Goal: Task Accomplishment & Management: Complete application form

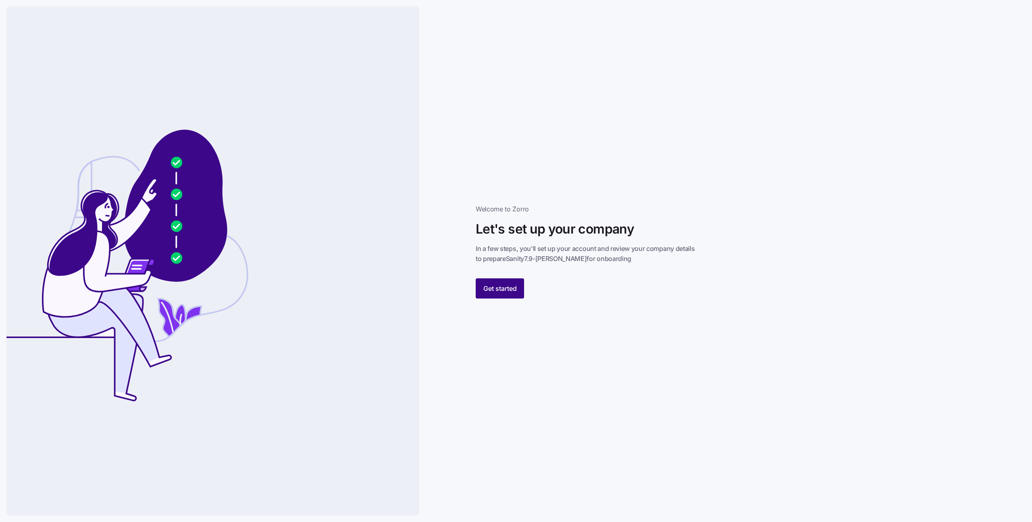
click at [513, 290] on span "Get started" at bounding box center [499, 288] width 33 height 10
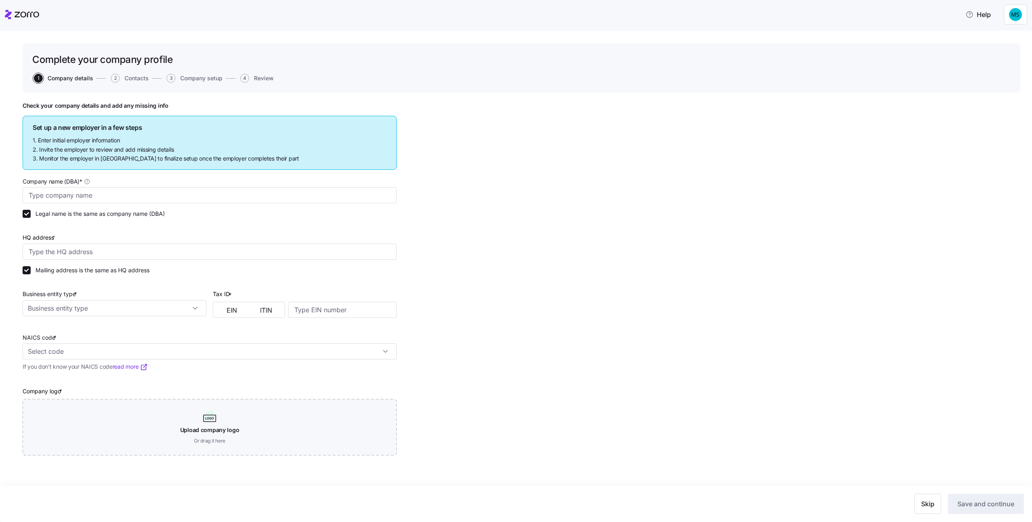
type input "Sanity7.9-michali"
type input "Asden Ct, Reynoldsburg, OH 43068, USA"
type input "123122222"
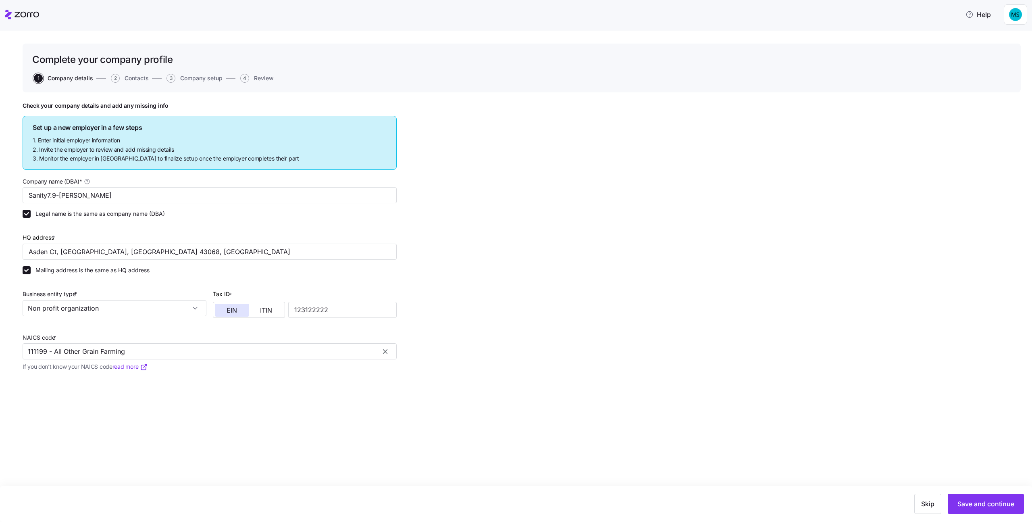
type input "Non profit organization"
type input "111199 - All Other Grain Farming"
click at [978, 504] on span "Save and continue" at bounding box center [986, 504] width 57 height 10
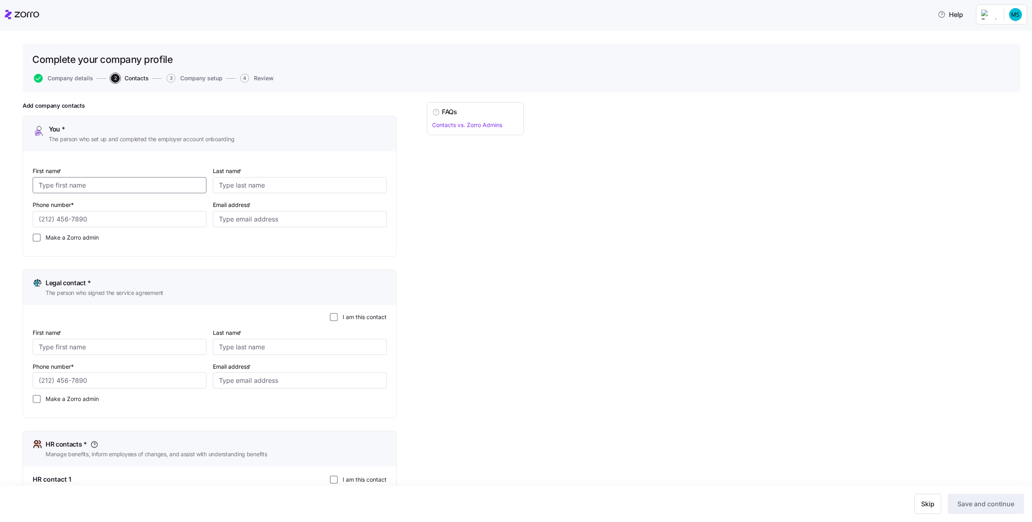
click at [148, 185] on input "First name *" at bounding box center [120, 185] width 174 height 16
type input "Me"
type input "me"
type input "1 (234) 567-8912"
click at [233, 215] on input "Email address *" at bounding box center [300, 219] width 174 height 16
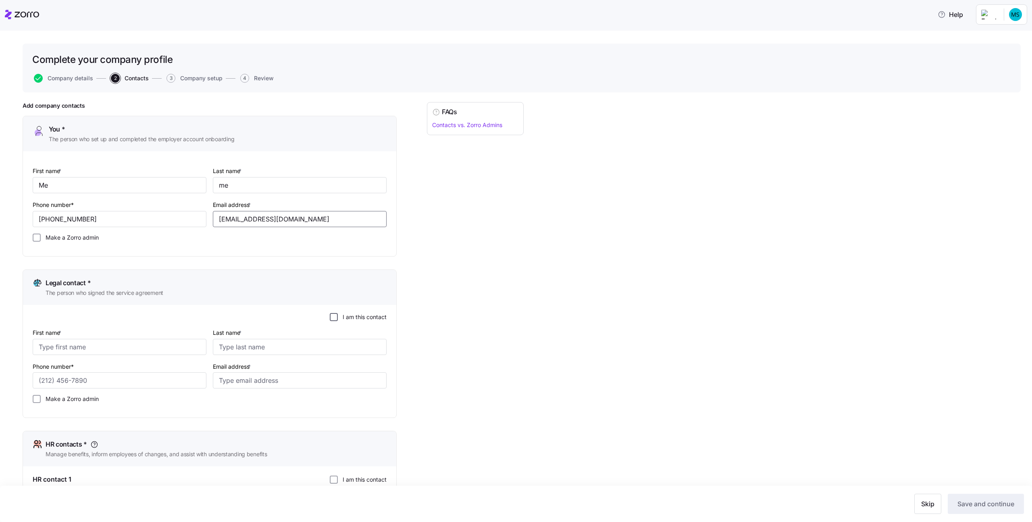
type input "me@m.co"
click at [332, 317] on input "I am this contact" at bounding box center [334, 317] width 8 height 8
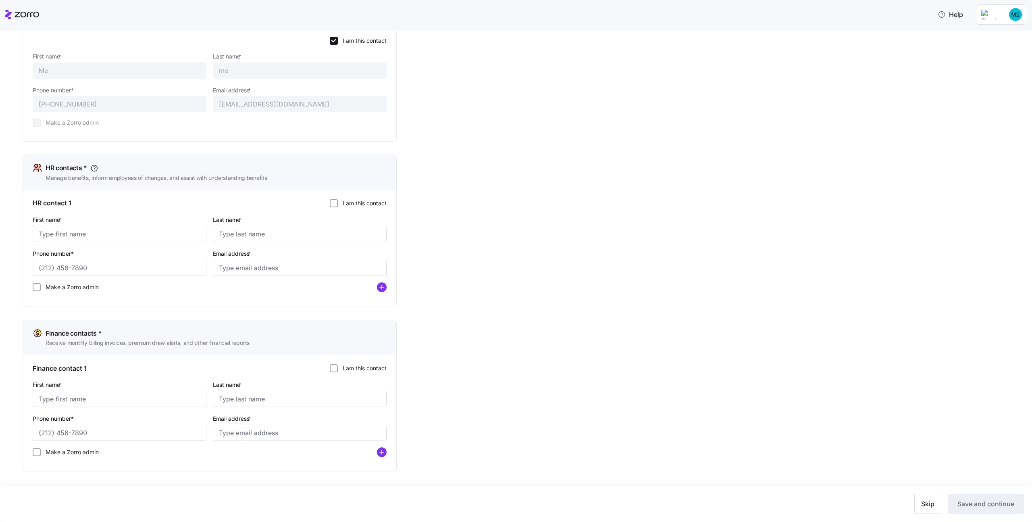
click at [349, 197] on div "HR contact 1 I am this contact First name * Last name * Phone number* Email add…" at bounding box center [209, 248] width 373 height 116
click at [347, 203] on label "I am this contact" at bounding box center [362, 203] width 49 height 8
click at [338, 203] on input "I am this contact" at bounding box center [334, 203] width 8 height 8
click at [352, 369] on label "I am this contact" at bounding box center [362, 368] width 49 height 8
click at [338, 369] on input "I am this contact" at bounding box center [334, 368] width 8 height 8
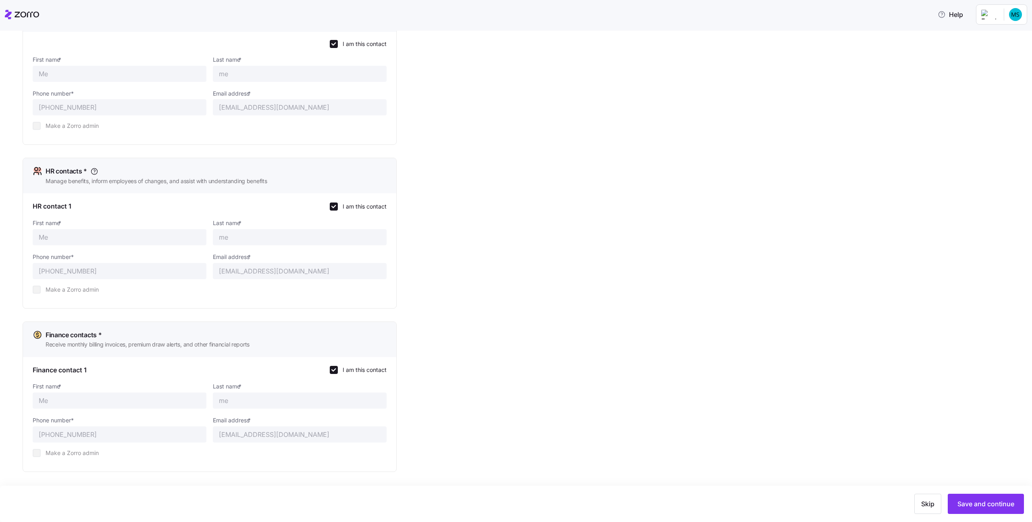
scroll to position [273, 0]
click at [988, 499] on span "Save and continue" at bounding box center [986, 504] width 57 height 10
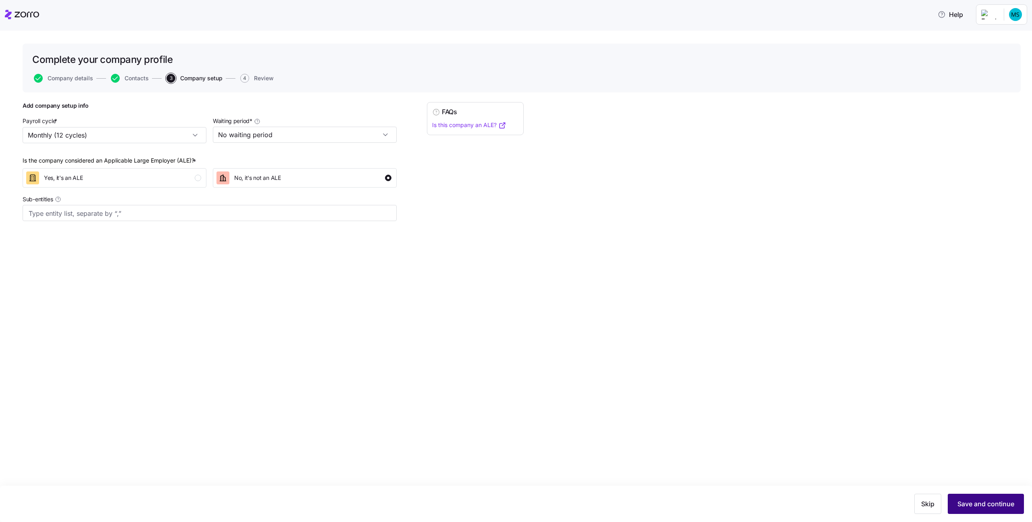
click at [989, 503] on span "Save and continue" at bounding box center [986, 504] width 57 height 10
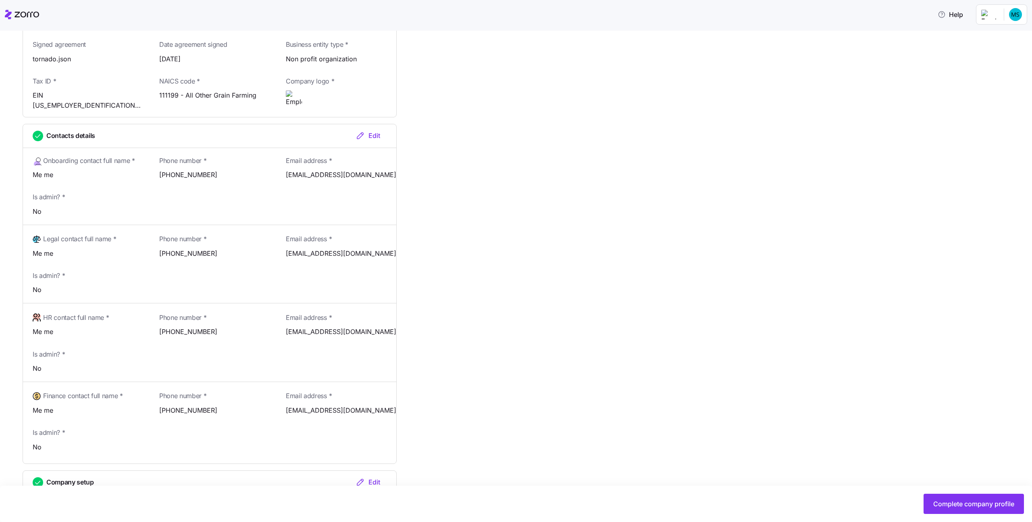
scroll to position [275, 0]
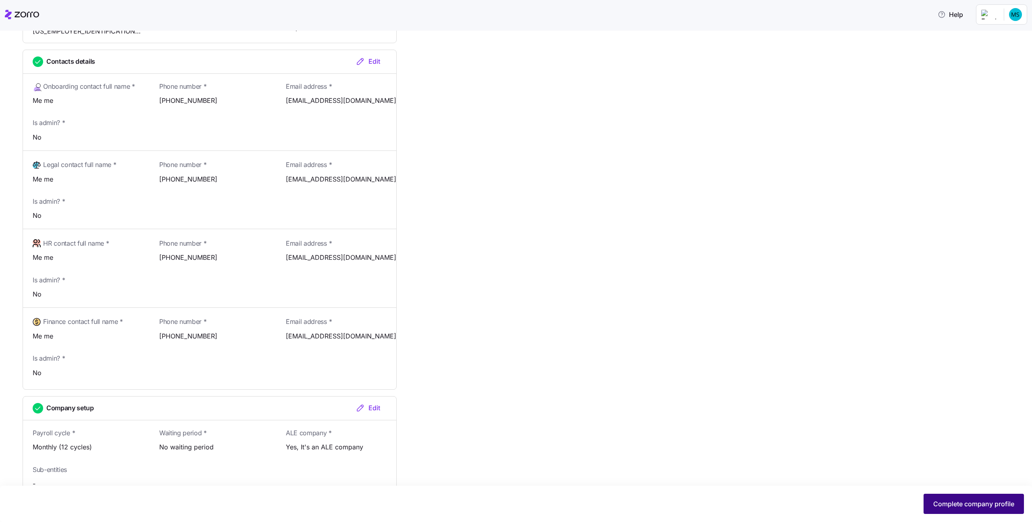
click at [969, 506] on span "Complete company profile" at bounding box center [973, 504] width 81 height 10
